Goal: Task Accomplishment & Management: Use online tool/utility

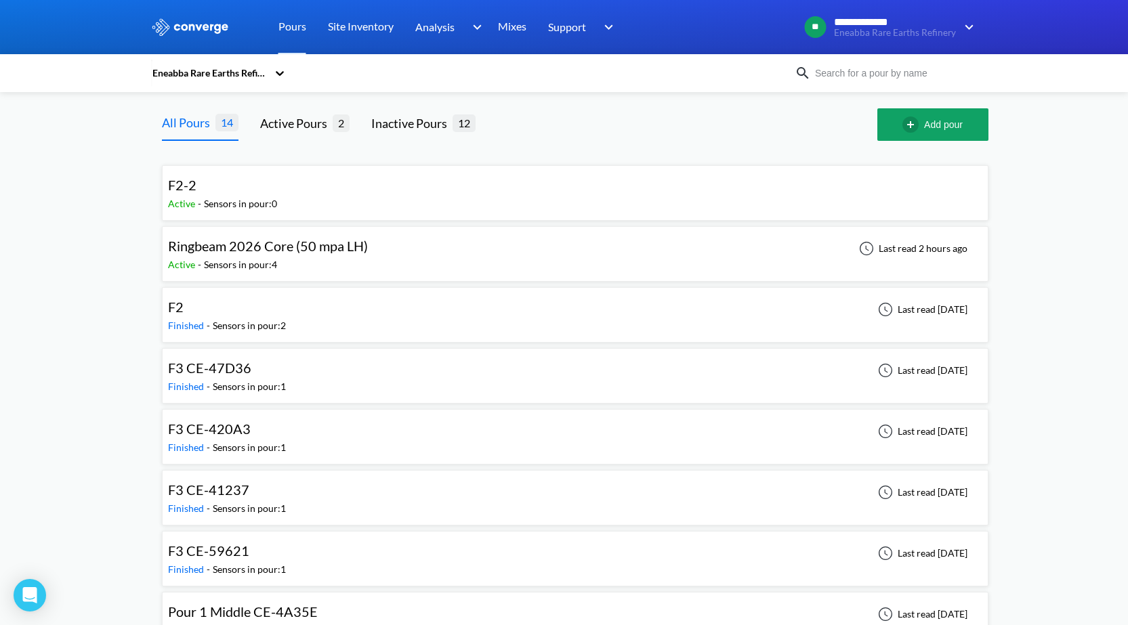
click at [332, 259] on div "Active - Sensors in pour: 4" at bounding box center [271, 264] width 207 height 15
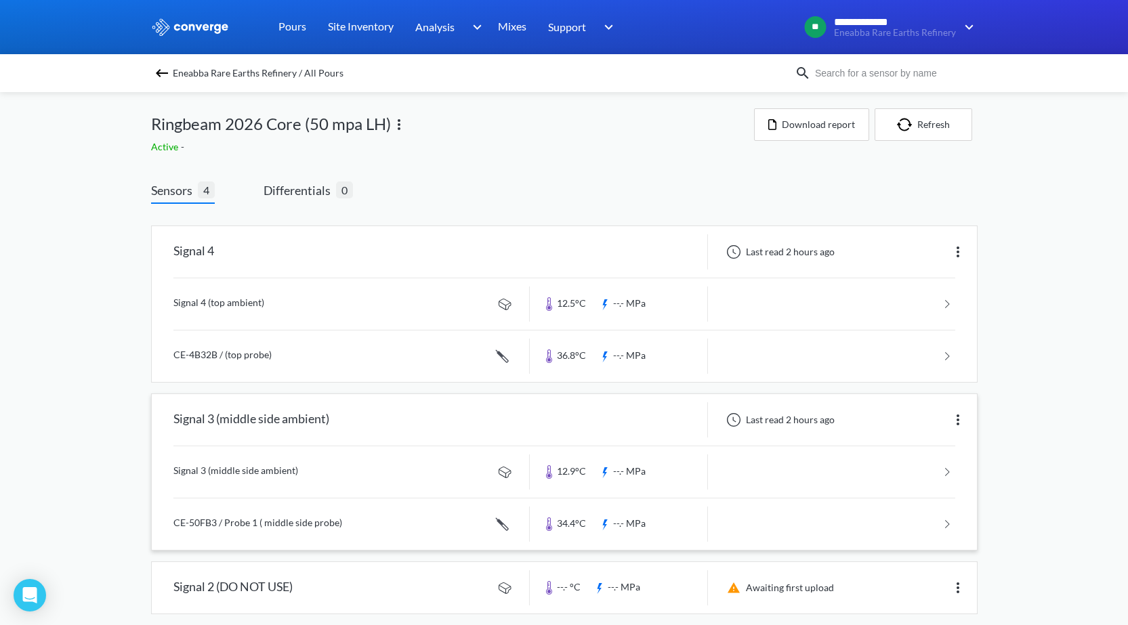
scroll to position [184, 0]
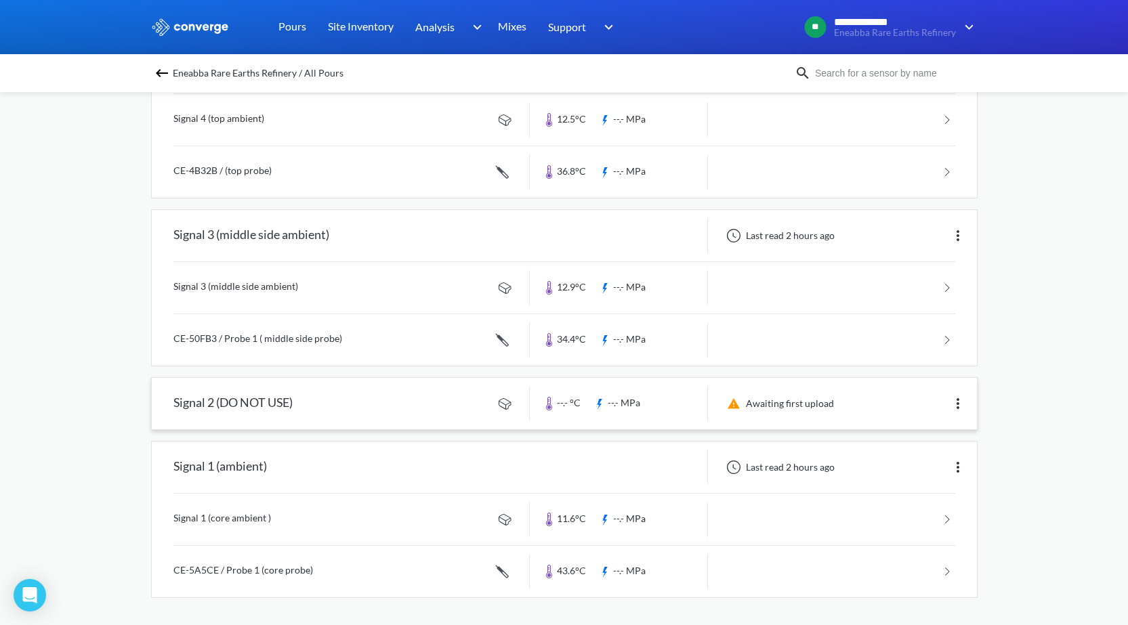
click at [954, 404] on img at bounding box center [958, 404] width 16 height 16
click at [954, 404] on div "Edit" at bounding box center [922, 404] width 87 height 26
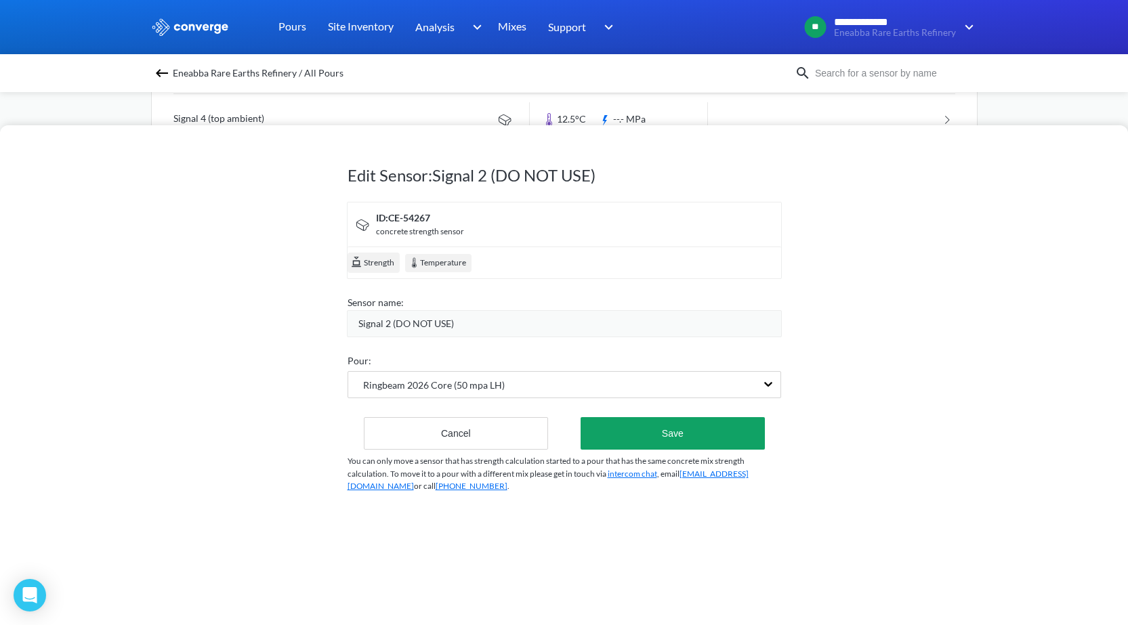
drag, startPoint x: 526, startPoint y: 427, endPoint x: 596, endPoint y: 545, distance: 137.3
click at [596, 545] on div "Edit Sensor: Signal 2 (DO NOT USE) ID: CE-54267 concrete strength sensor Streng…" at bounding box center [564, 375] width 1128 height 500
click at [494, 327] on div "Signal 2 (DO NOT USE)" at bounding box center [569, 323] width 423 height 15
click at [510, 452] on div "Edit Sensor: Signal 2 (DO NOT USE) ID: CE-54267 concrete strength sensor Streng…" at bounding box center [565, 325] width 434 height 394
click at [512, 445] on button "Cancel" at bounding box center [456, 433] width 185 height 33
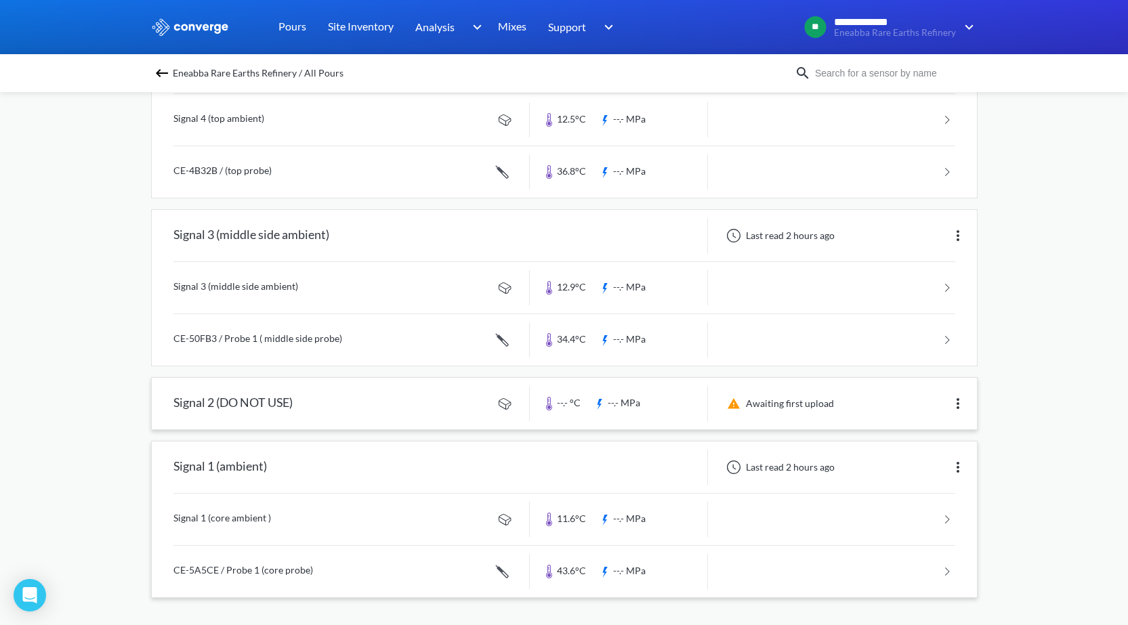
scroll to position [0, 0]
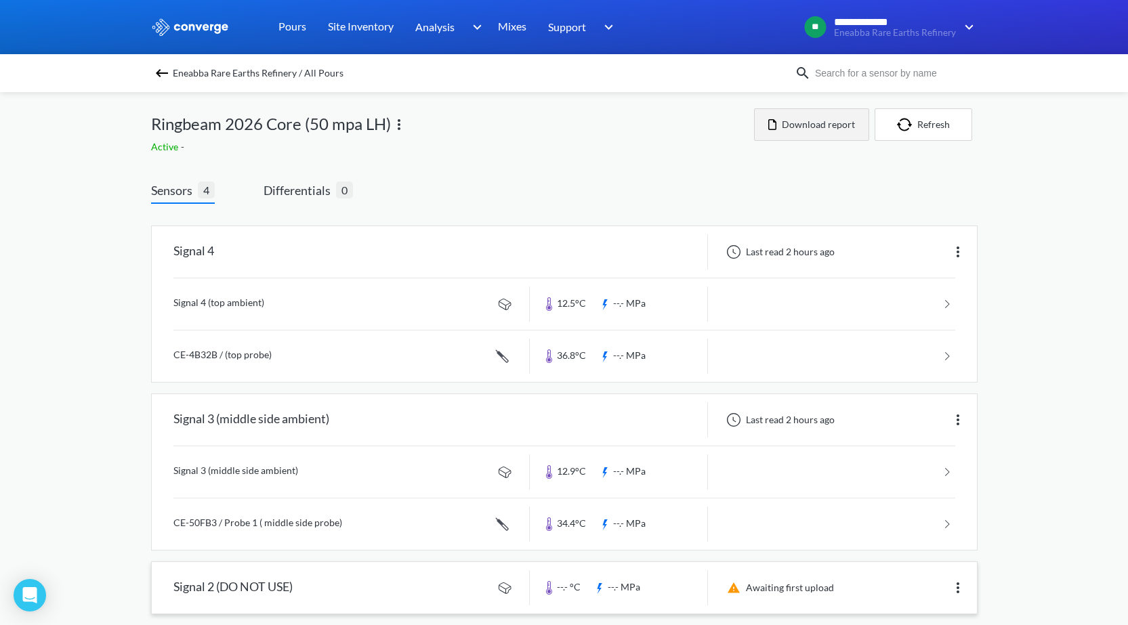
click at [839, 137] on button "Download report" at bounding box center [811, 124] width 115 height 33
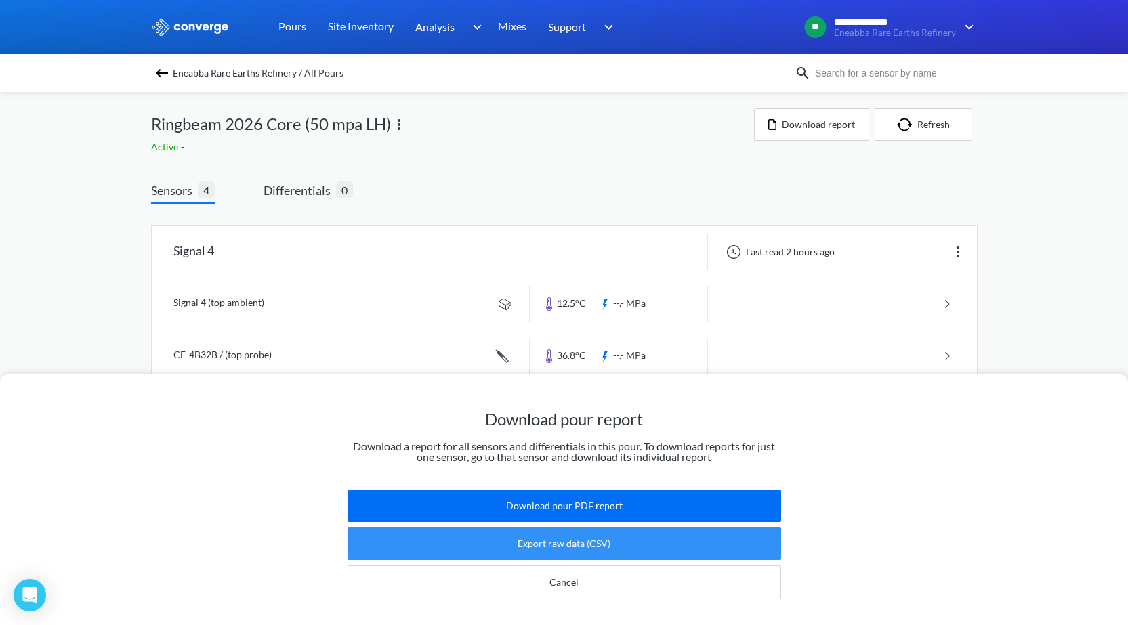
click at [626, 528] on button "Export raw data (CSV)" at bounding box center [565, 544] width 434 height 33
